Goal: Task Accomplishment & Management: Use online tool/utility

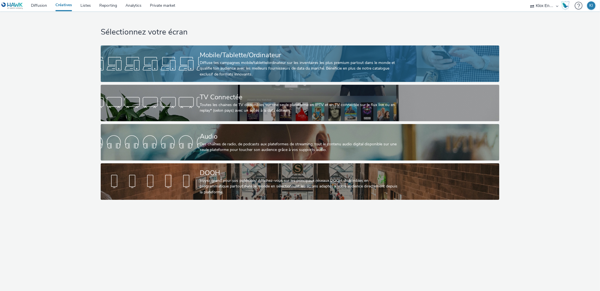
click at [198, 64] on div at bounding box center [150, 64] width 99 height 18
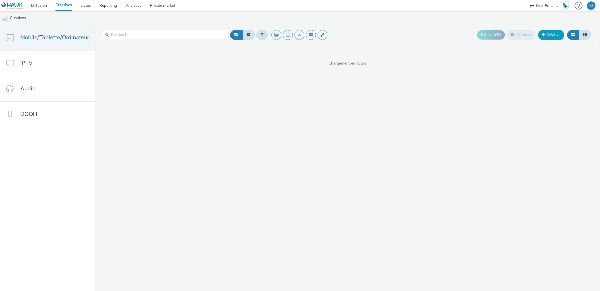
click at [544, 36] on span at bounding box center [543, 35] width 3 height 4
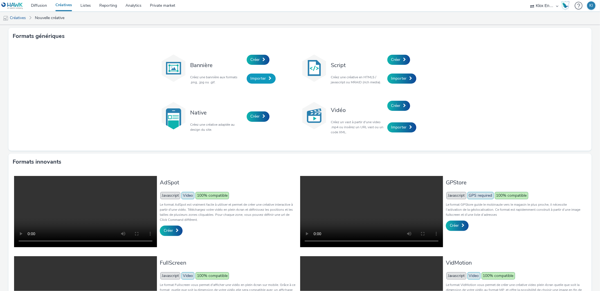
click at [261, 80] on span "Importer" at bounding box center [257, 78] width 15 height 5
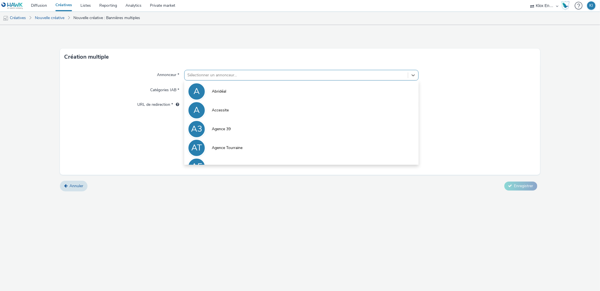
click at [237, 77] on div at bounding box center [295, 75] width 217 height 7
type input "f"
type input "tenn"
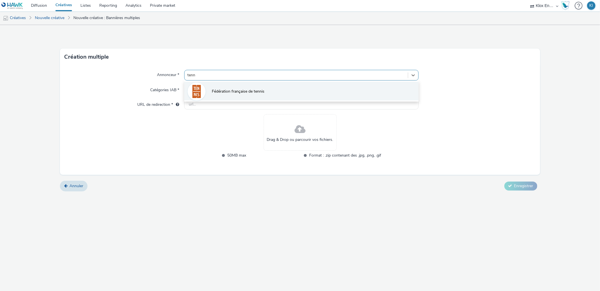
click at [239, 91] on span "Fédération française de tennis" at bounding box center [238, 92] width 53 height 6
type input "[URL][DOMAIN_NAME]"
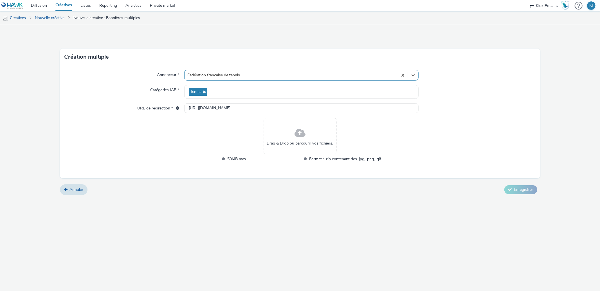
click at [298, 146] on span "Drag & Drop ou parcourir vos fichiers." at bounding box center [300, 144] width 66 height 6
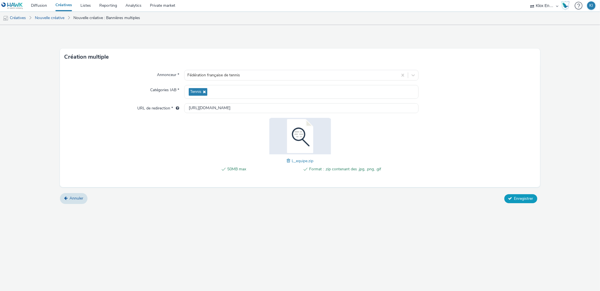
click at [511, 198] on icon at bounding box center [510, 199] width 4 height 4
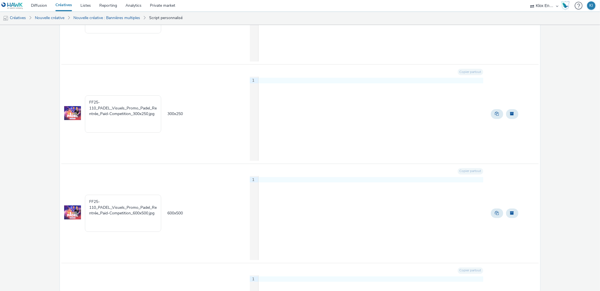
scroll to position [220, 0]
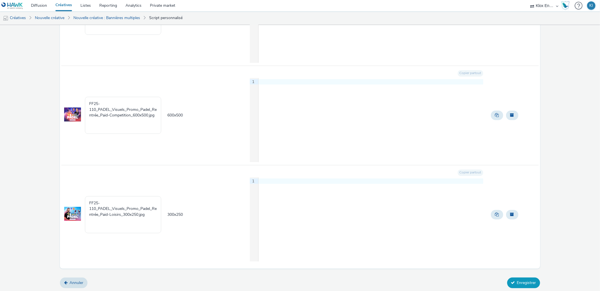
click at [519, 283] on button "Enregistrer" at bounding box center [523, 283] width 33 height 11
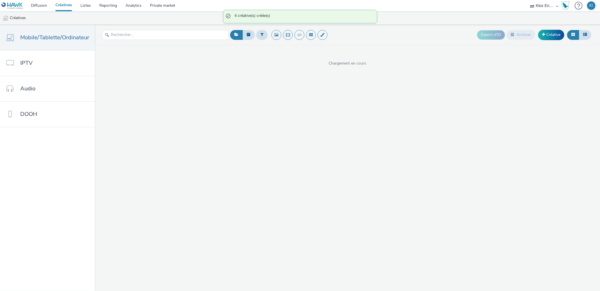
click at [66, 7] on link "Créatives" at bounding box center [63, 5] width 25 height 11
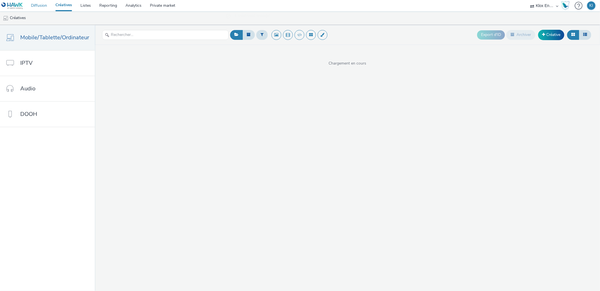
click at [39, 7] on link "Diffusion" at bounding box center [39, 5] width 24 height 11
